Goal: Navigation & Orientation: Find specific page/section

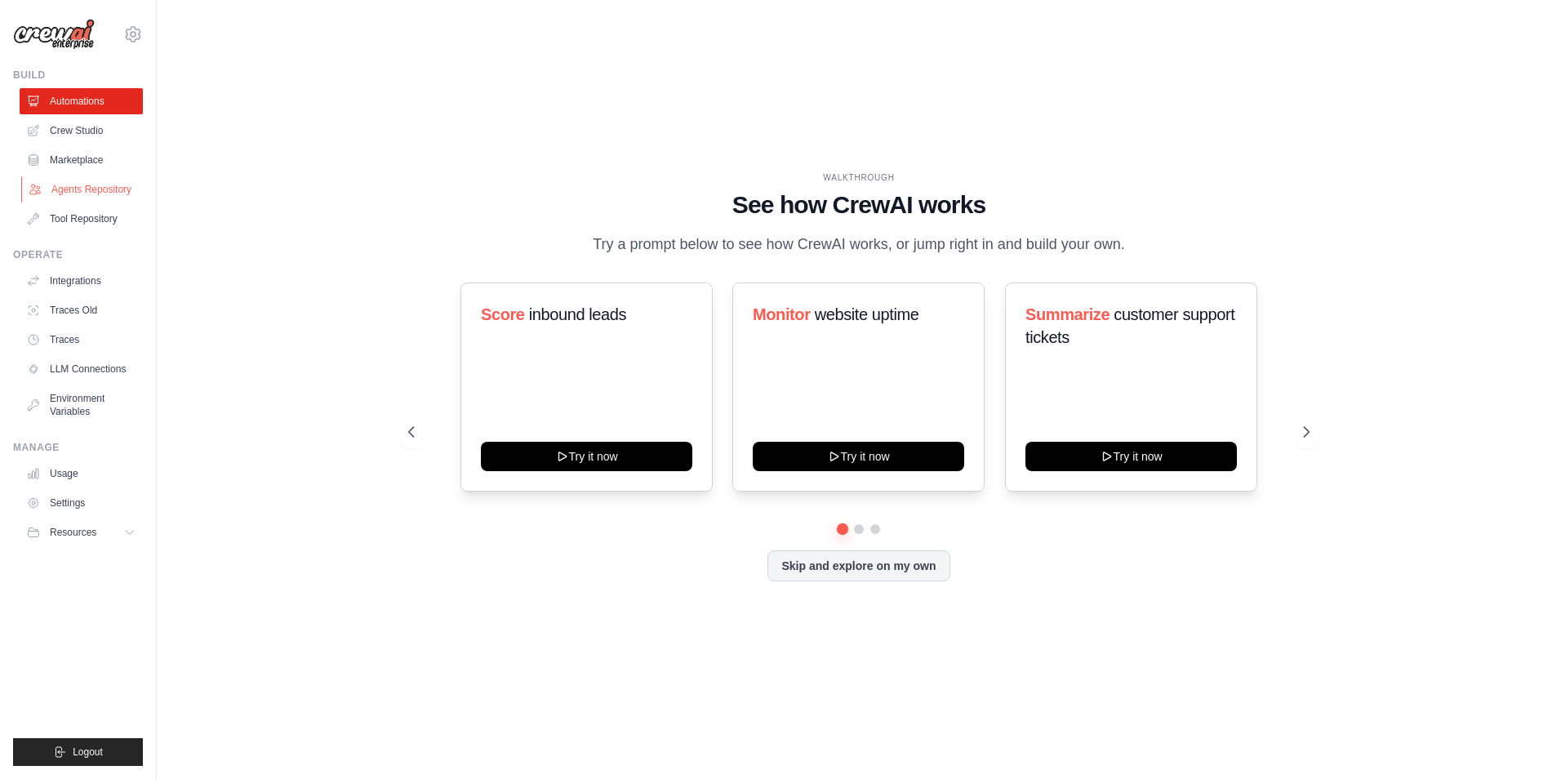
click at [90, 181] on link "Agents Repository" at bounding box center [82, 189] width 123 height 26
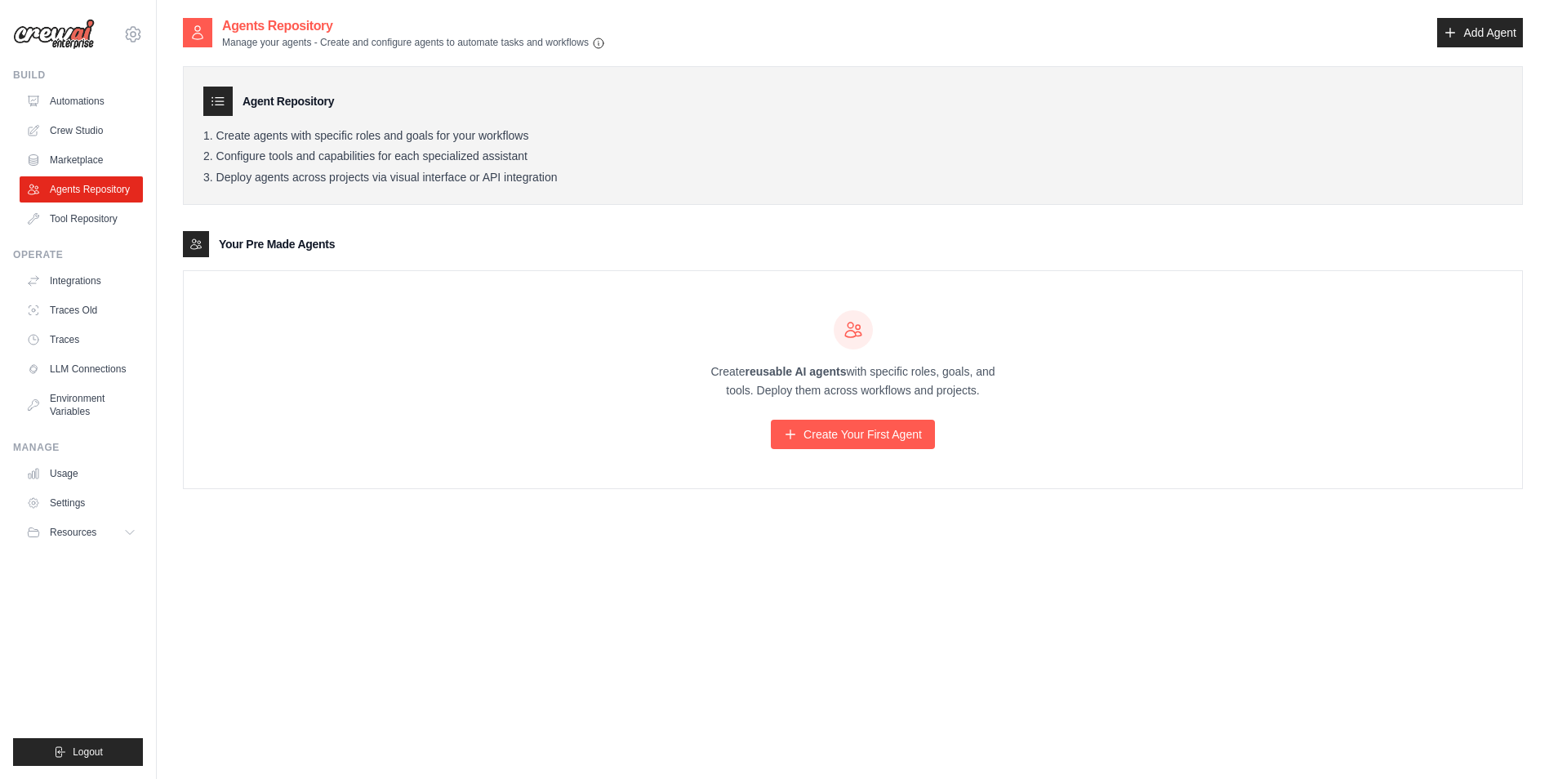
click at [90, 181] on link "Agents Repository" at bounding box center [81, 189] width 123 height 26
click at [98, 214] on link "Tool Repository" at bounding box center [82, 219] width 123 height 26
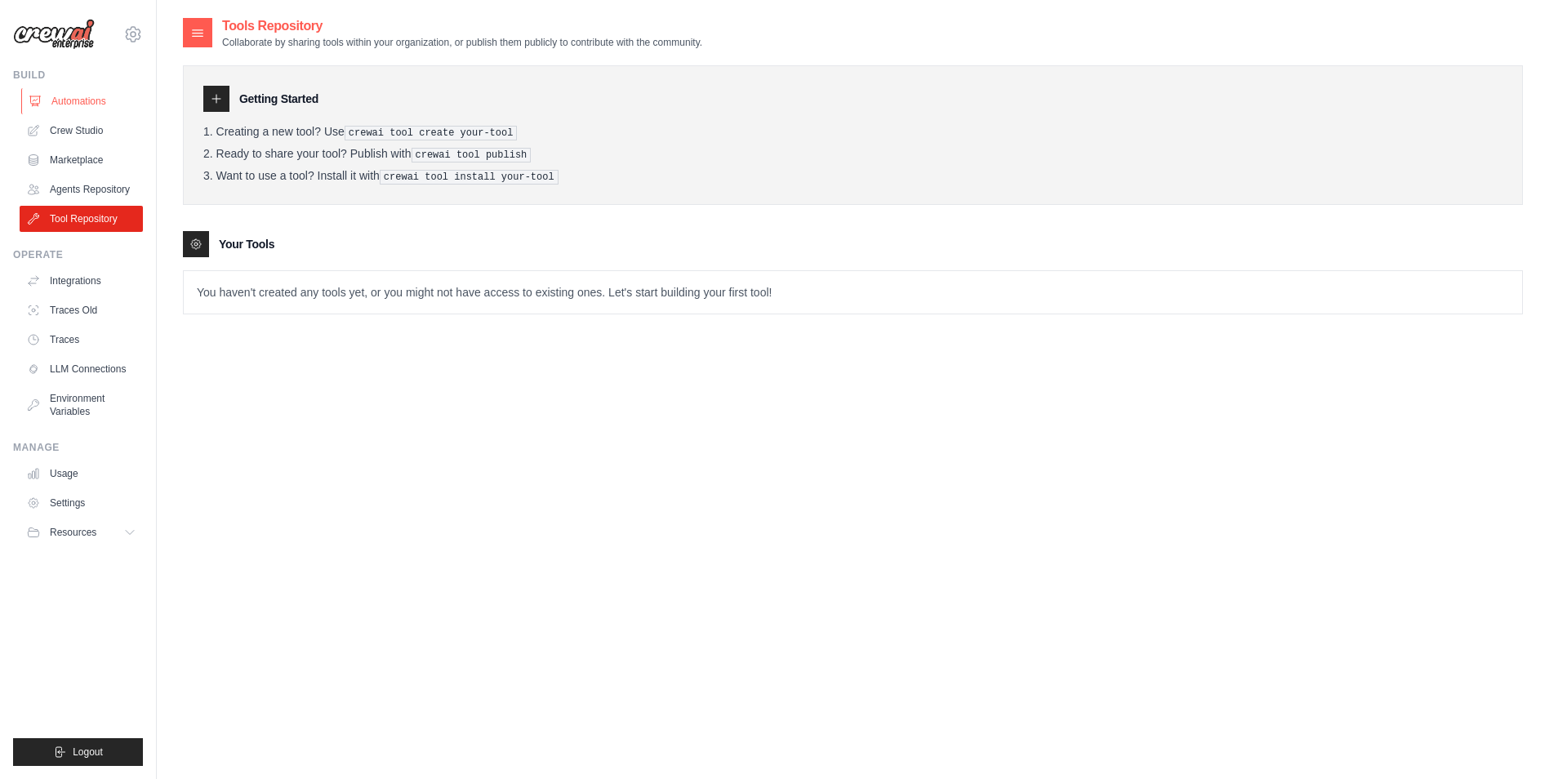
click at [86, 101] on link "Automations" at bounding box center [82, 101] width 123 height 26
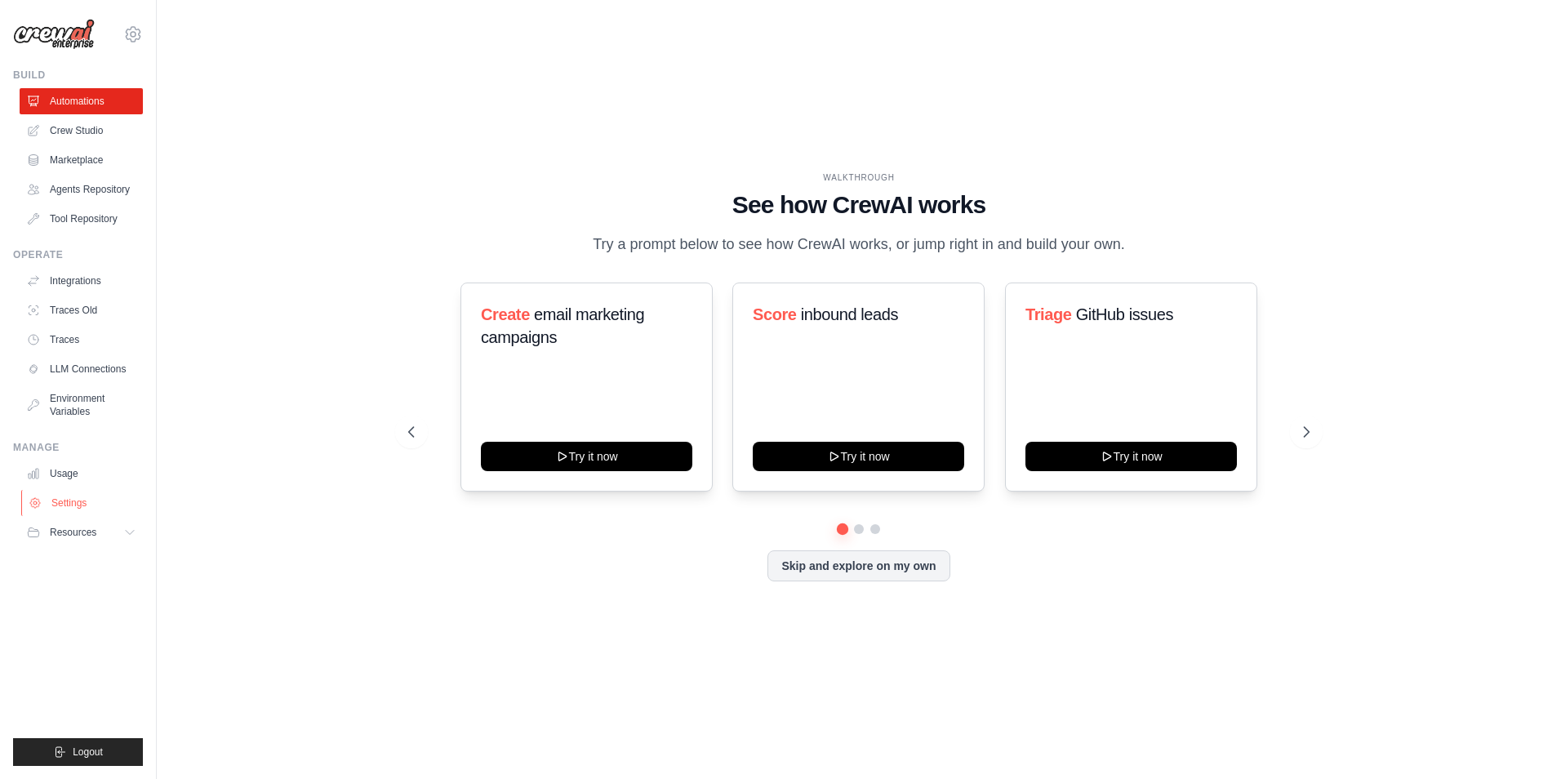
click at [72, 500] on link "Settings" at bounding box center [82, 503] width 123 height 26
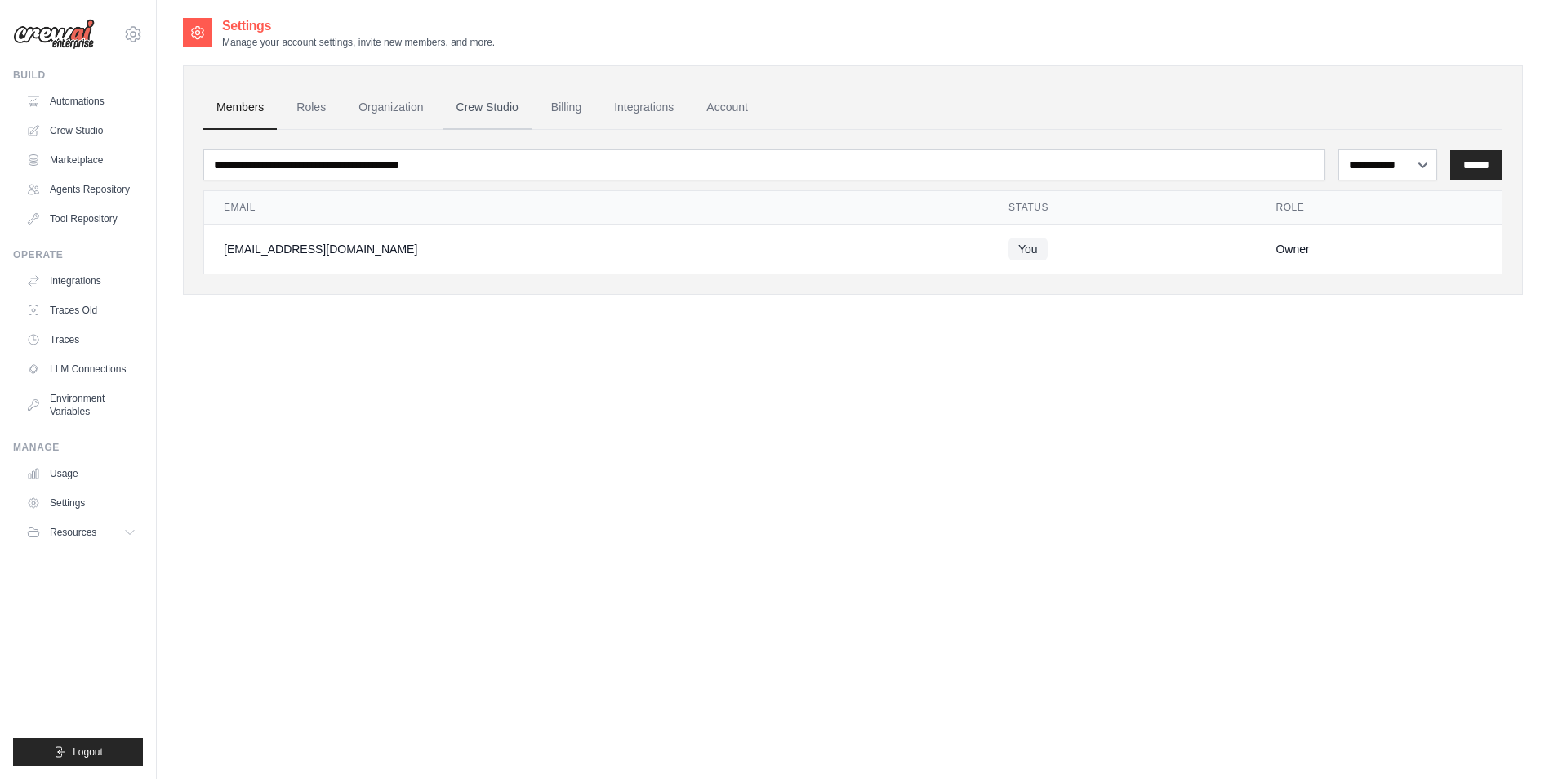
click at [493, 107] on link "Crew Studio" at bounding box center [487, 108] width 88 height 44
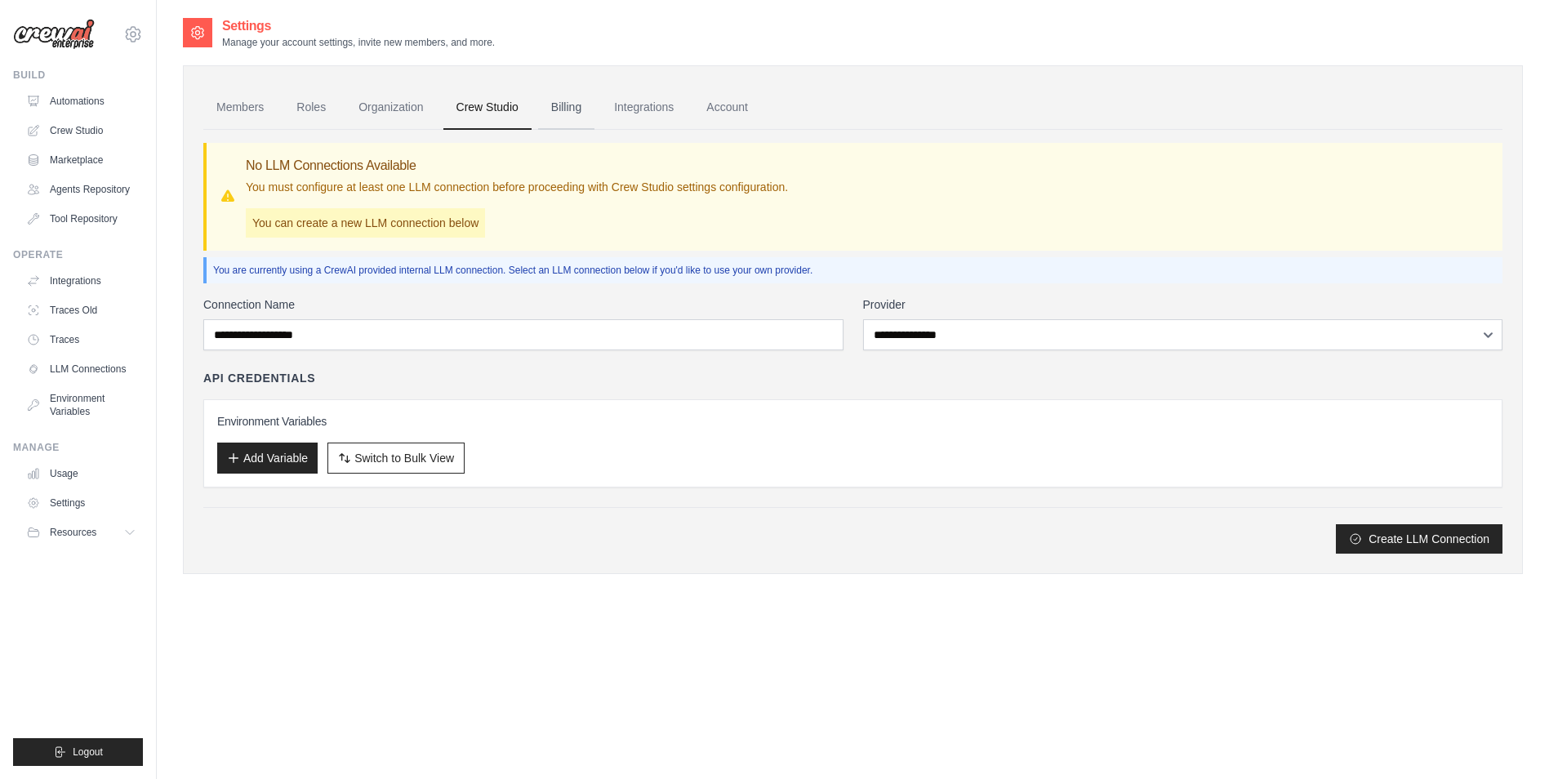
click at [562, 106] on link "Billing" at bounding box center [566, 108] width 56 height 44
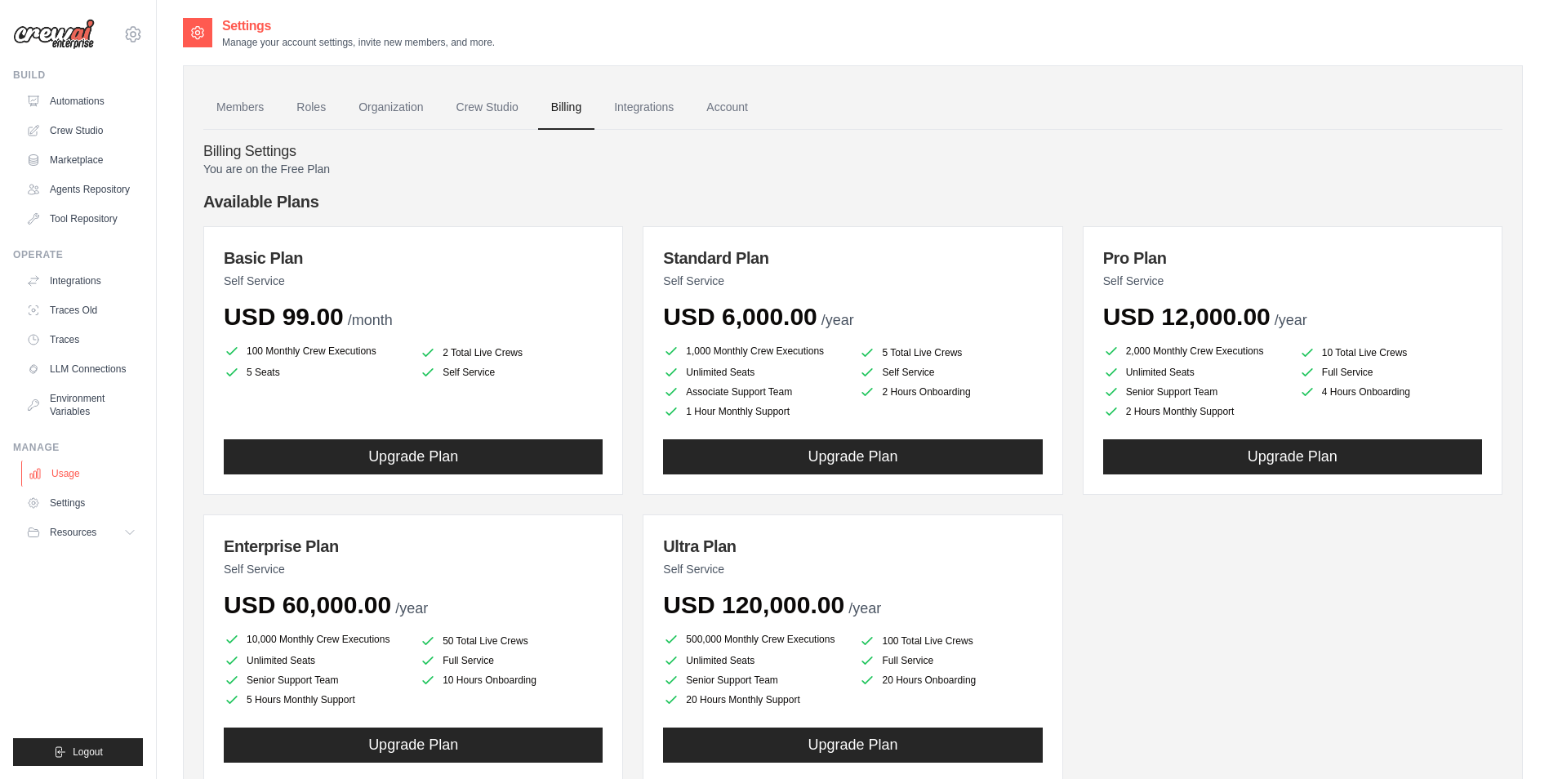
click at [62, 471] on link "Usage" at bounding box center [82, 473] width 123 height 26
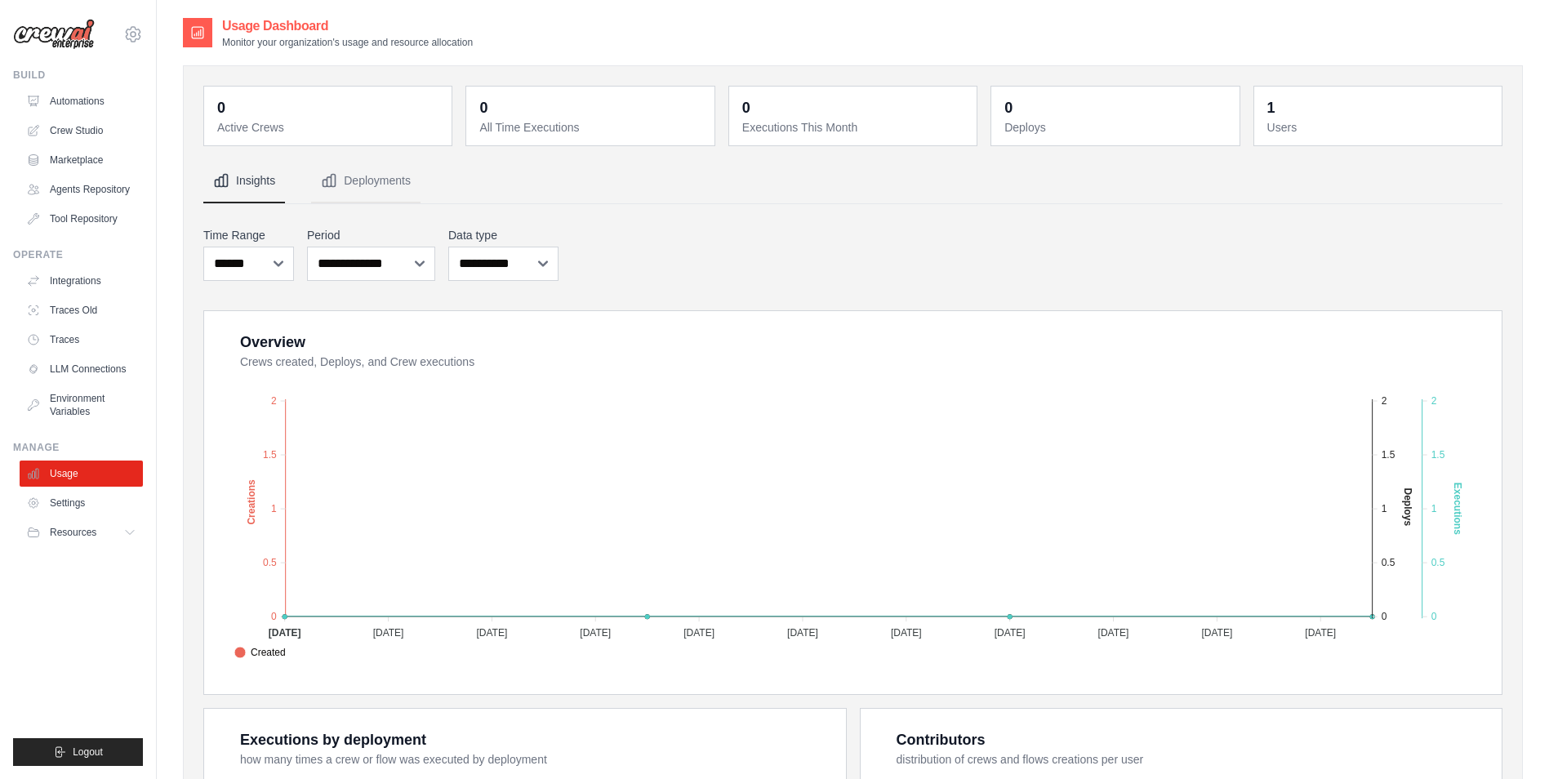
click at [62, 471] on link "Usage" at bounding box center [81, 473] width 123 height 26
click at [75, 527] on span "Resources" at bounding box center [74, 532] width 47 height 13
